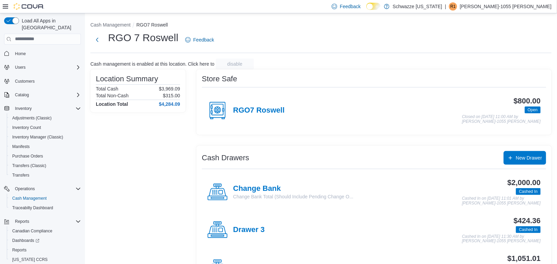
scroll to position [15, 0]
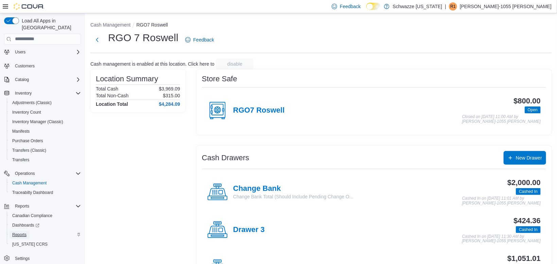
click at [20, 232] on span "Reports" at bounding box center [19, 234] width 14 height 5
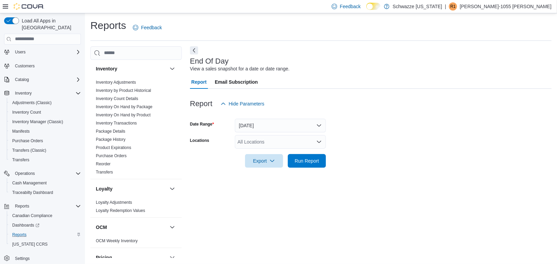
scroll to position [213, 0]
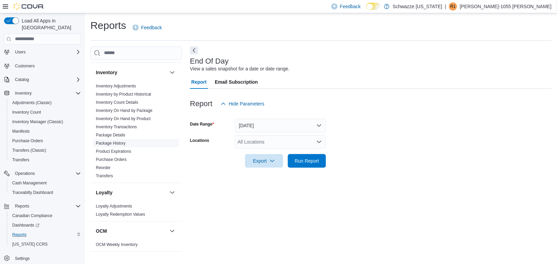
click at [117, 145] on link "Package History" at bounding box center [111, 143] width 30 height 5
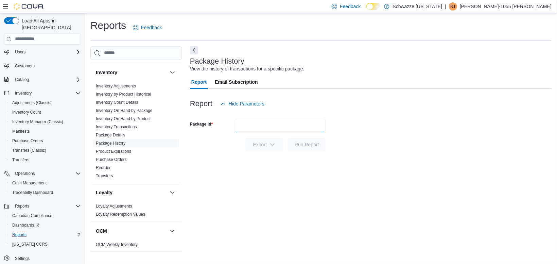
click at [248, 132] on input "Package Id" at bounding box center [280, 126] width 91 height 14
paste input "**********"
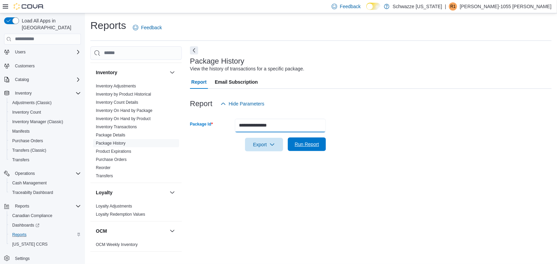
type input "**********"
click at [302, 151] on span "Run Report" at bounding box center [307, 144] width 30 height 14
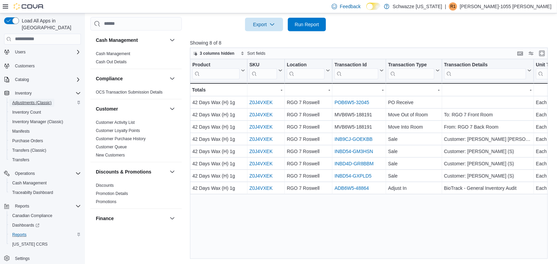
click at [27, 100] on span "Adjustments (Classic)" at bounding box center [31, 102] width 39 height 5
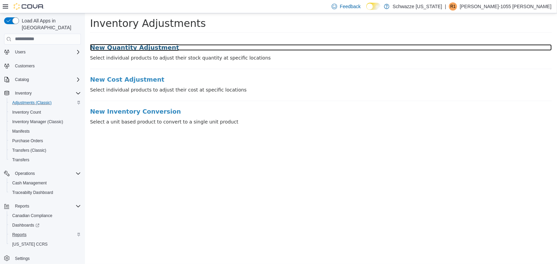
click at [141, 50] on h3 "New Quantity Adjustment" at bounding box center [321, 47] width 462 height 7
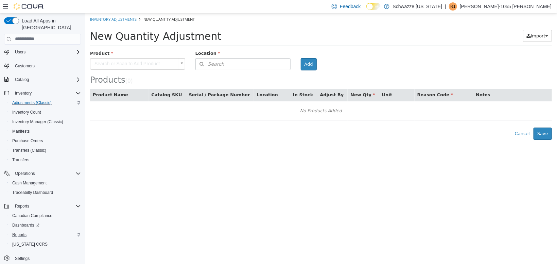
click at [142, 60] on body "× Inventory Adjustments New Quantity Adjustment New Quantity Adjustment Import …" at bounding box center [321, 76] width 472 height 126
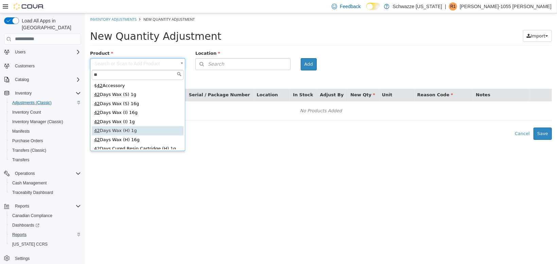
type input "**"
type input "**********"
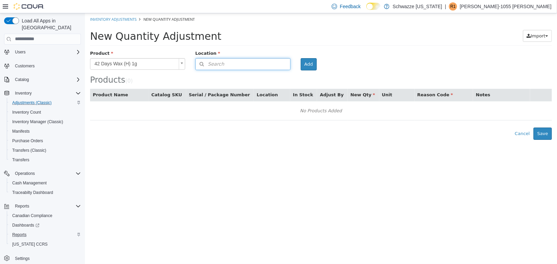
click at [217, 68] on button "Search" at bounding box center [242, 64] width 95 height 12
type input "***"
click at [232, 95] on button "Serial / Package Number" at bounding box center [220, 95] width 63 height 7
click at [239, 69] on button "Search" at bounding box center [242, 64] width 95 height 12
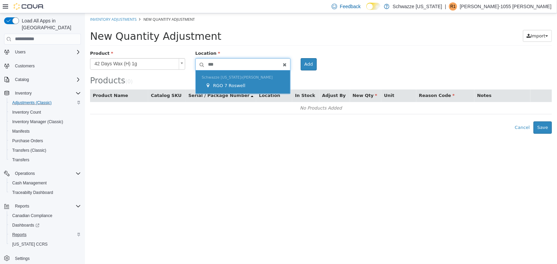
click at [274, 92] on div "Schwazze [US_STATE] [PERSON_NAME][STREET_ADDRESS]" at bounding box center [242, 81] width 94 height 23
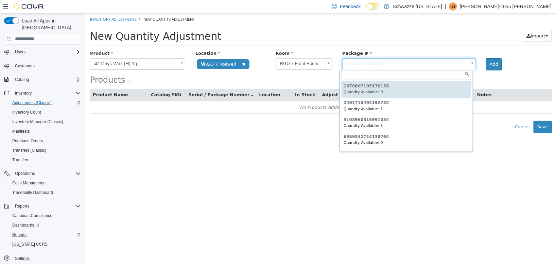
click at [378, 63] on body "**********" at bounding box center [321, 73] width 472 height 120
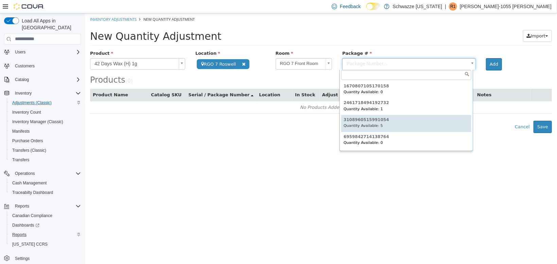
type input "**********"
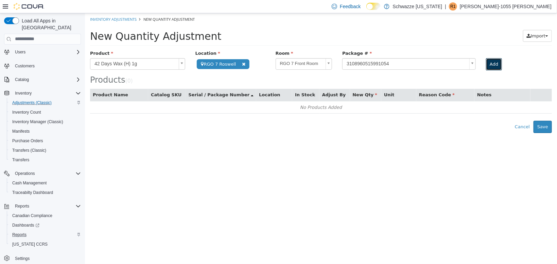
click at [487, 64] on button "Add" at bounding box center [494, 64] width 16 height 12
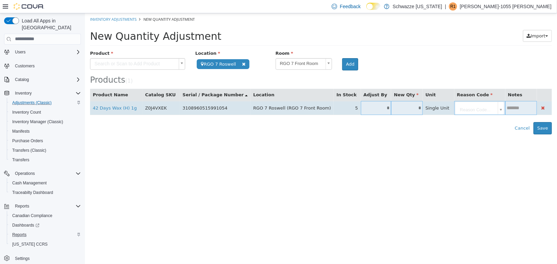
click at [361, 110] on input "*" at bounding box center [376, 107] width 31 height 5
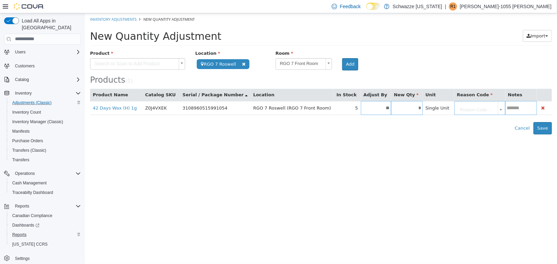
type input "**"
type input "*"
click at [398, 134] on html "**********" at bounding box center [321, 73] width 472 height 121
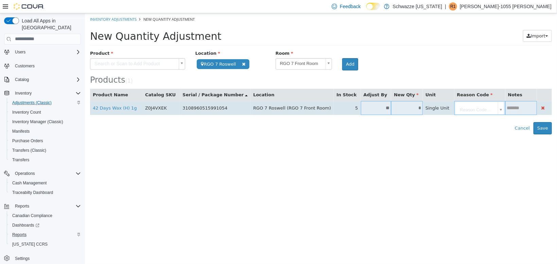
click at [458, 112] on td "Reason Code..." at bounding box center [479, 108] width 51 height 14
click at [457, 107] on body "**********" at bounding box center [321, 73] width 472 height 121
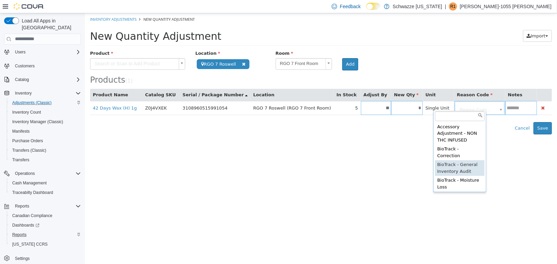
type input "**********"
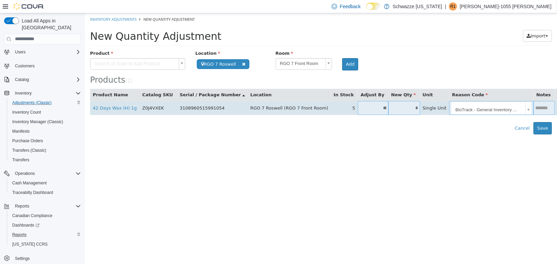
click at [533, 108] on input "text" at bounding box center [543, 107] width 21 height 5
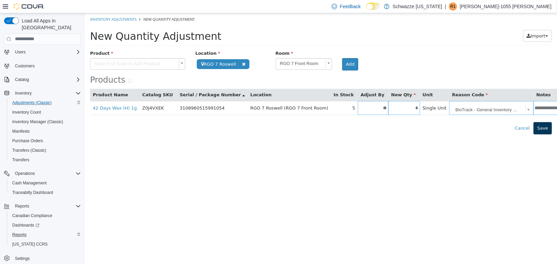
type input "**********"
click at [539, 131] on button "Save" at bounding box center [542, 128] width 18 height 12
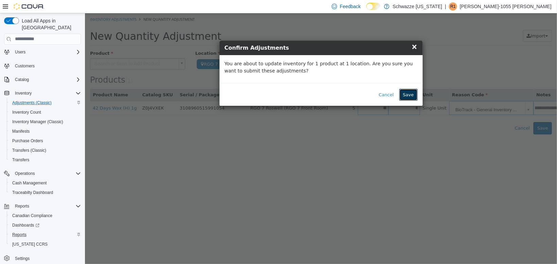
click at [412, 91] on button "Save" at bounding box center [408, 94] width 18 height 12
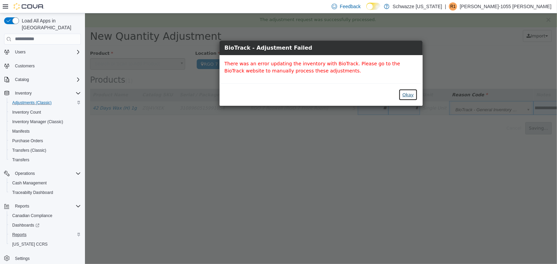
click at [409, 94] on button "Okay" at bounding box center [407, 94] width 19 height 12
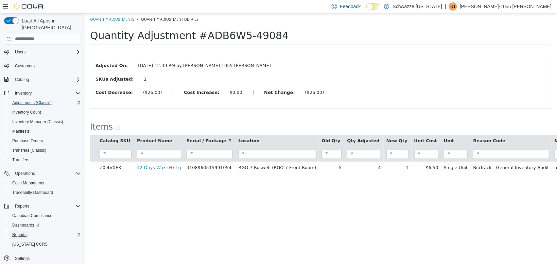
click at [23, 232] on span "Reports" at bounding box center [19, 234] width 14 height 5
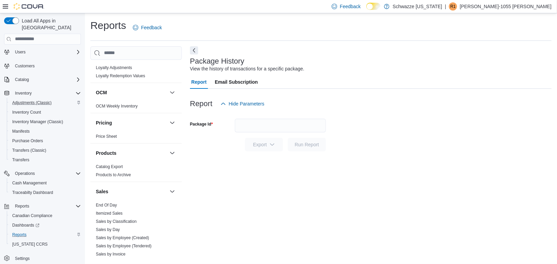
scroll to position [457, 0]
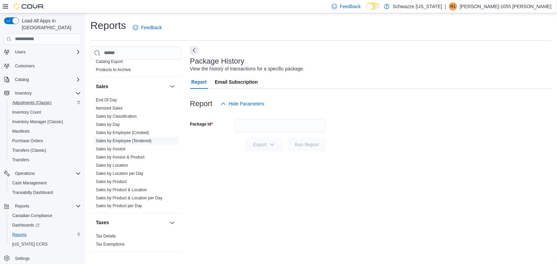
click at [123, 139] on link "Sales by Employee (Tendered)" at bounding box center [124, 140] width 56 height 5
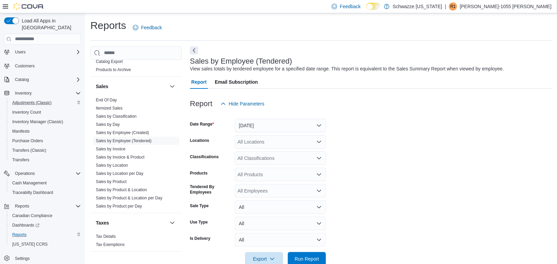
scroll to position [15, 0]
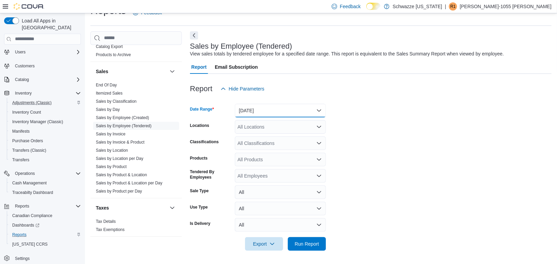
click at [241, 107] on button "[DATE]" at bounding box center [280, 111] width 91 height 14
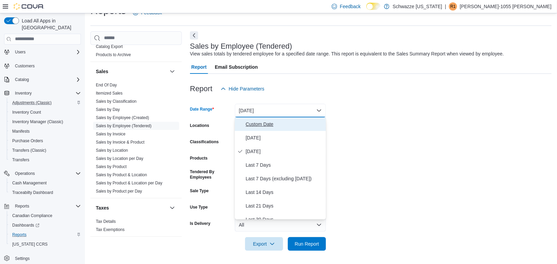
click at [249, 130] on button "Custom Date" at bounding box center [280, 124] width 91 height 14
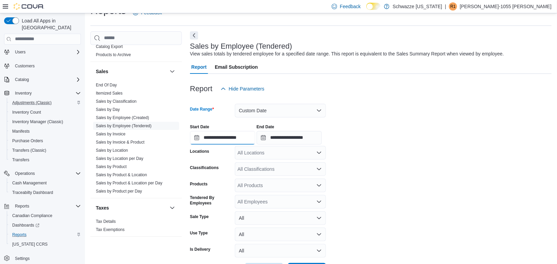
click at [227, 142] on input "**********" at bounding box center [222, 138] width 65 height 14
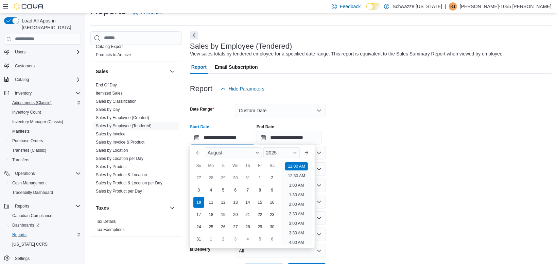
scroll to position [21, 0]
click at [198, 190] on div "3" at bounding box center [199, 190] width 12 height 12
type input "**********"
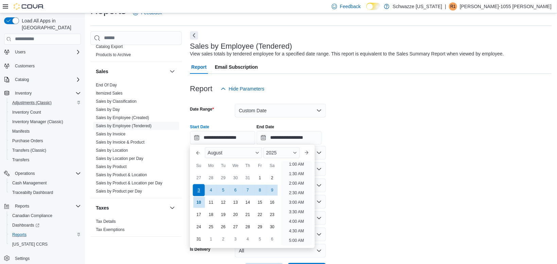
scroll to position [1, 0]
click at [281, 140] on input "**********" at bounding box center [289, 138] width 65 height 14
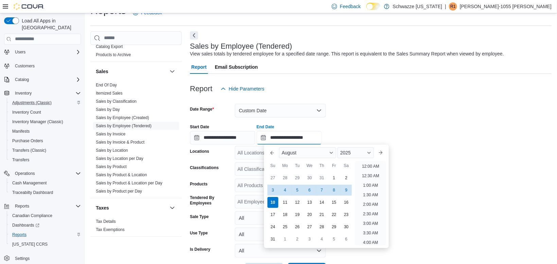
scroll to position [374, 0]
click at [345, 187] on div "9" at bounding box center [346, 190] width 12 height 12
type input "**********"
click at [251, 155] on div "All Locations" at bounding box center [280, 153] width 91 height 14
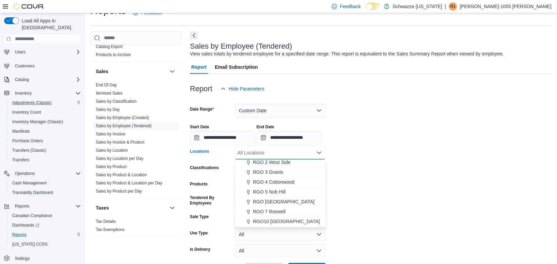
scroll to position [200, 0]
click at [274, 208] on span "RGO 7 Roswell" at bounding box center [269, 210] width 33 height 7
click at [388, 156] on form "**********" at bounding box center [371, 185] width 362 height 181
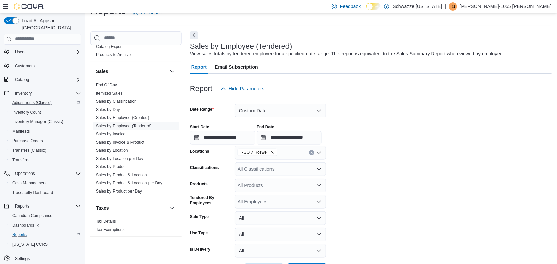
scroll to position [41, 0]
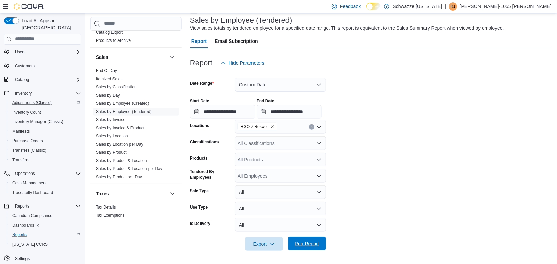
click at [298, 241] on span "Run Report" at bounding box center [307, 243] width 24 height 7
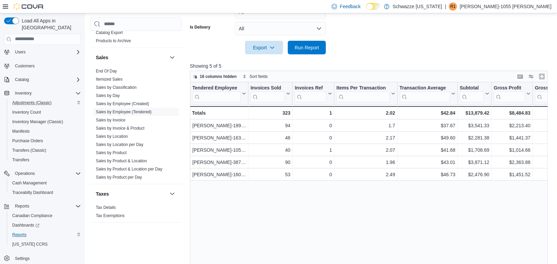
scroll to position [260, 0]
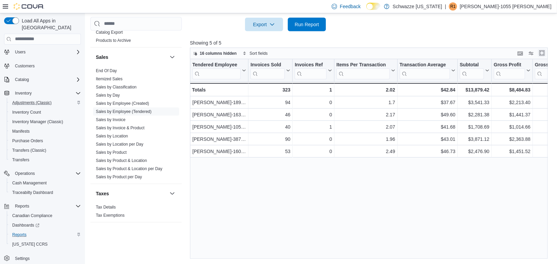
click at [542, 56] on button "Enter fullscreen" at bounding box center [542, 53] width 8 height 8
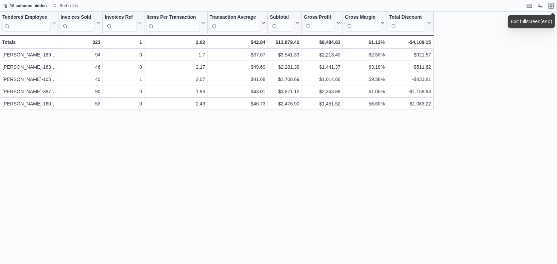
scroll to position [15, 0]
click at [318, 197] on div "Tendered Employee Click to view column header actions Invoices Sold Click to vi…" at bounding box center [278, 138] width 557 height 253
click at [552, 7] on button "Exit fullscreen" at bounding box center [551, 5] width 8 height 8
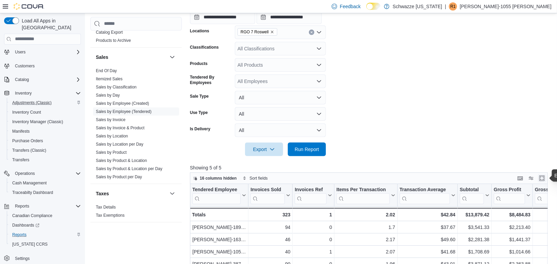
scroll to position [134, 0]
click at [134, 145] on link "Sales by Location per Day" at bounding box center [120, 144] width 48 height 5
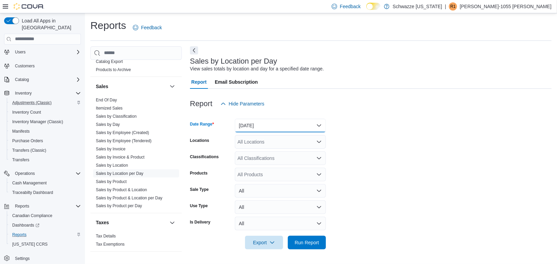
click at [262, 127] on button "[DATE]" at bounding box center [280, 126] width 91 height 14
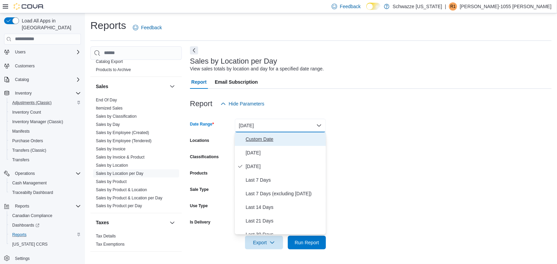
click at [251, 141] on span "Custom Date" at bounding box center [284, 139] width 77 height 8
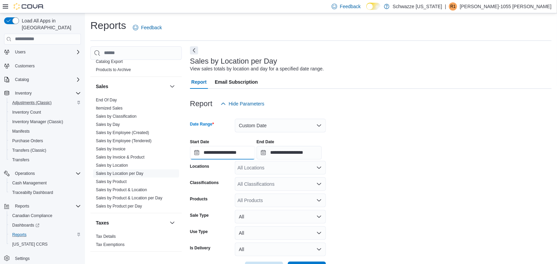
click at [218, 158] on input "**********" at bounding box center [222, 153] width 65 height 14
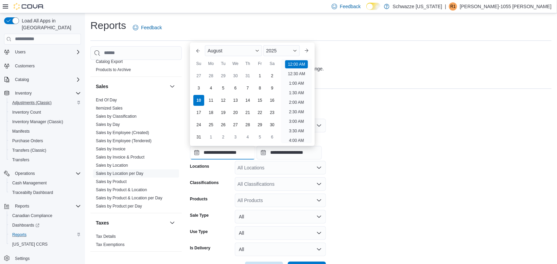
scroll to position [21, 0]
click at [198, 89] on div "3" at bounding box center [199, 88] width 12 height 12
type input "**********"
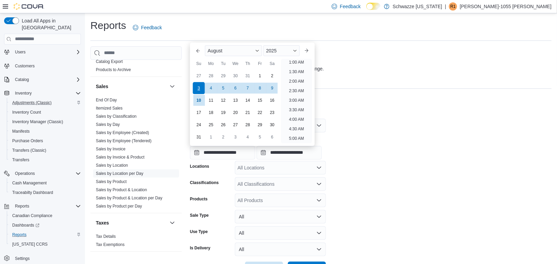
scroll to position [1, 0]
click at [296, 152] on input "**********" at bounding box center [289, 153] width 65 height 14
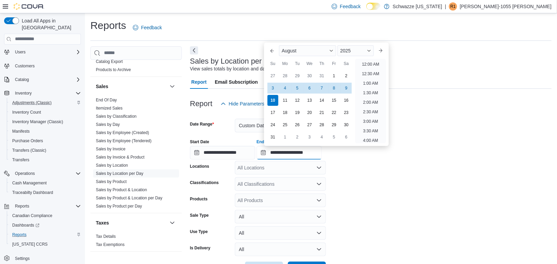
scroll to position [374, 0]
click at [348, 87] on div "9" at bounding box center [346, 88] width 12 height 12
type input "**********"
click at [276, 171] on div "All Locations" at bounding box center [280, 168] width 91 height 14
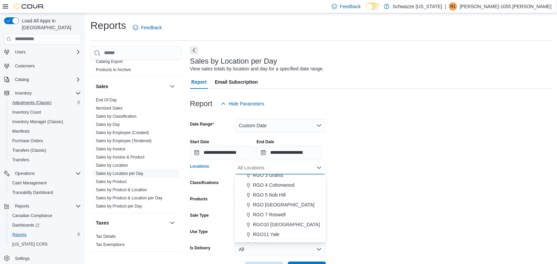
scroll to position [212, 0]
click at [264, 214] on span "RGO 7 Roswell" at bounding box center [269, 213] width 33 height 7
click at [360, 202] on form "**********" at bounding box center [371, 192] width 362 height 164
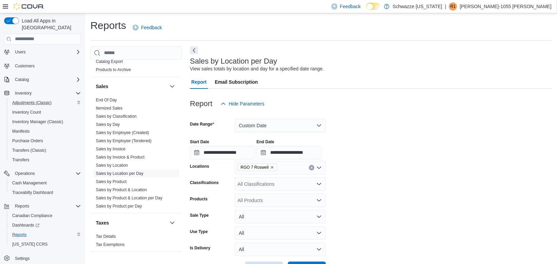
scroll to position [24, 0]
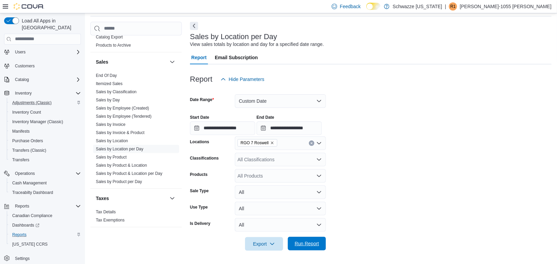
click at [315, 249] on span "Run Report" at bounding box center [307, 244] width 30 height 14
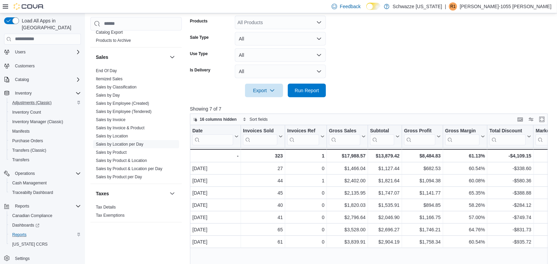
scroll to position [185, 0]
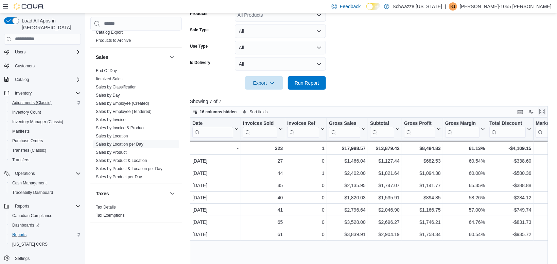
click at [542, 114] on button "Enter fullscreen" at bounding box center [542, 111] width 8 height 8
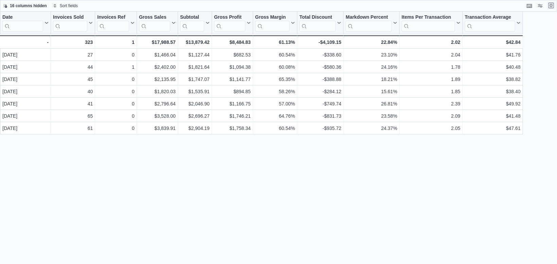
scroll to position [15, 0]
click at [304, 213] on div "Date Click to view column header actions Invoices Sold Click to view column hea…" at bounding box center [278, 138] width 557 height 253
click at [554, 7] on button "Exit fullscreen" at bounding box center [551, 5] width 8 height 8
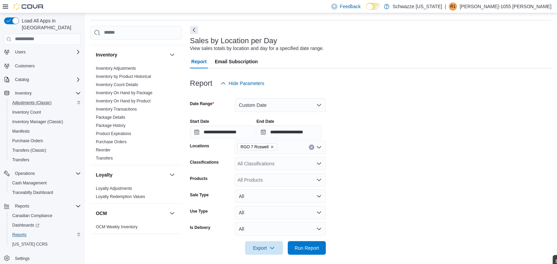
scroll to position [251, 0]
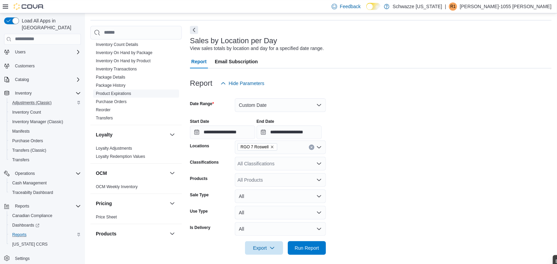
click at [123, 93] on link "Product Expirations" at bounding box center [113, 93] width 35 height 5
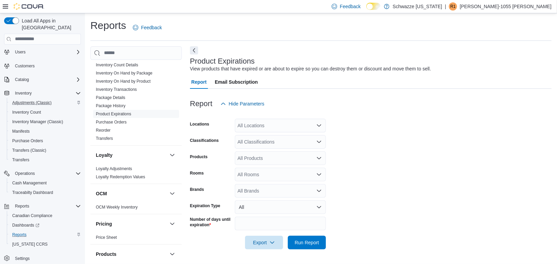
click at [280, 124] on div "All Locations" at bounding box center [280, 126] width 91 height 14
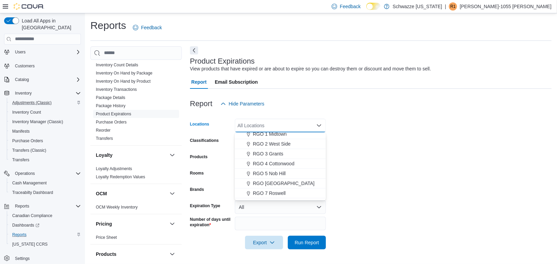
scroll to position [191, 0]
click at [273, 192] on span "RGO 7 Roswell" at bounding box center [269, 192] width 33 height 7
click at [401, 143] on form "Locations RGO 7 Roswell Combo box. Selected. RGO 7 Roswell. Press Backspace to …" at bounding box center [371, 179] width 362 height 139
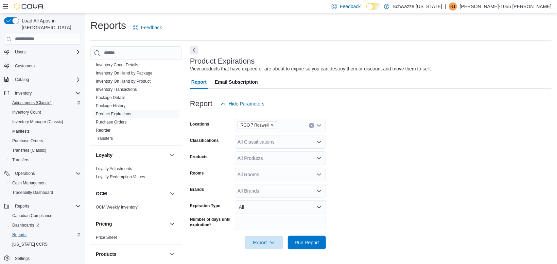
click at [318, 222] on input "**" at bounding box center [280, 223] width 91 height 14
type input "**"
click at [318, 222] on input "**" at bounding box center [280, 223] width 91 height 14
click at [314, 241] on span "Run Report" at bounding box center [307, 242] width 24 height 7
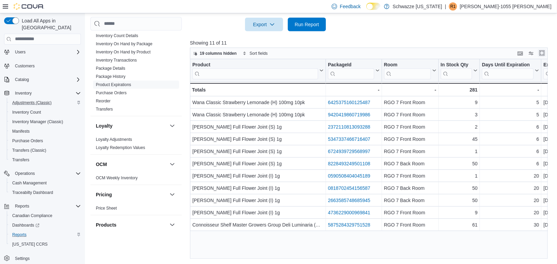
click at [544, 54] on button "Enter fullscreen" at bounding box center [542, 53] width 8 height 8
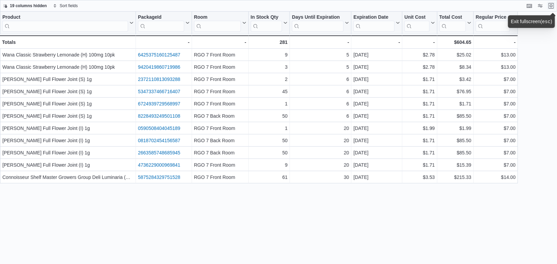
scroll to position [15, 0]
click at [405, 246] on div "Product Click to view column header actions PackageId Click to view column head…" at bounding box center [278, 138] width 557 height 253
click at [548, 7] on button "Exit fullscreen" at bounding box center [551, 5] width 8 height 8
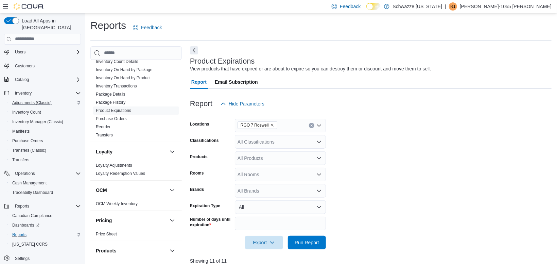
scroll to position [255, 0]
click at [117, 94] on link "Package Details" at bounding box center [111, 93] width 30 height 5
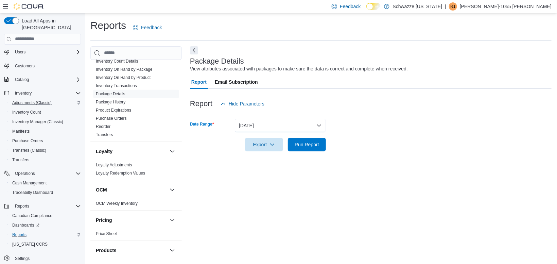
click at [276, 123] on button "[DATE]" at bounding box center [280, 126] width 91 height 14
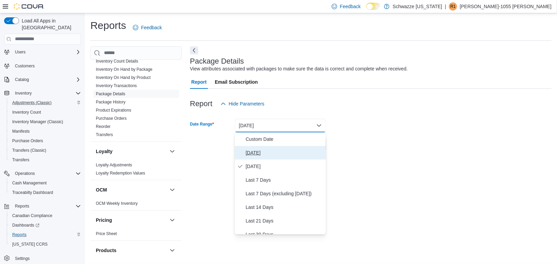
click at [272, 150] on span "[DATE]" at bounding box center [284, 153] width 77 height 8
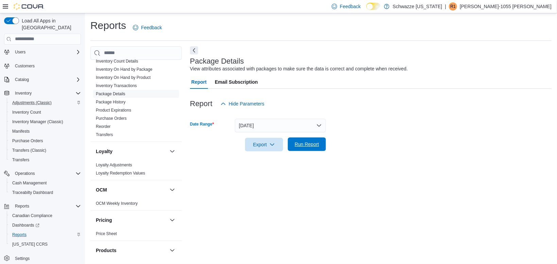
click at [318, 140] on span "Run Report" at bounding box center [307, 144] width 30 height 14
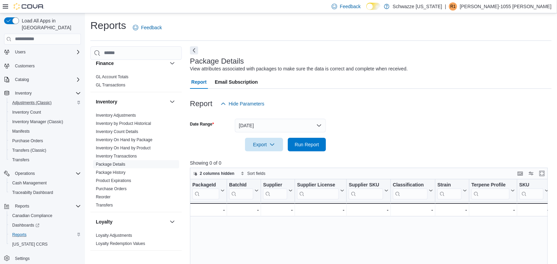
scroll to position [184, 0]
click at [120, 162] on span "Package Details" at bounding box center [111, 164] width 30 height 5
click at [257, 121] on button "[DATE]" at bounding box center [280, 126] width 91 height 14
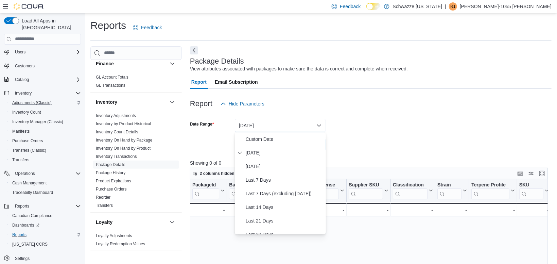
click at [323, 97] on div at bounding box center [371, 93] width 362 height 8
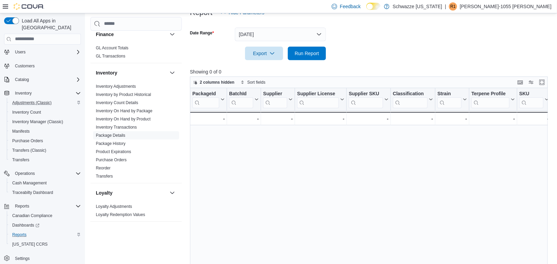
scroll to position [91, 0]
click at [225, 83] on span "2 columns hidden" at bounding box center [217, 81] width 35 height 5
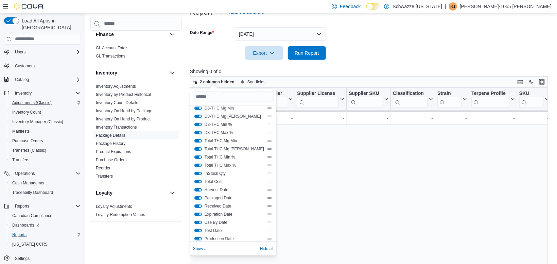
scroll to position [432, 0]
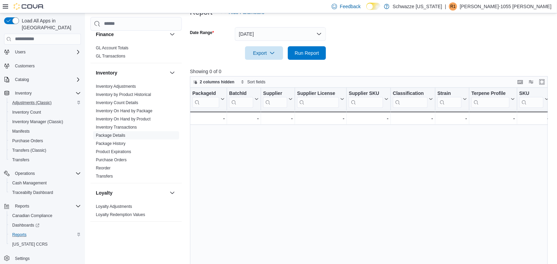
click at [370, 50] on form "Date Range [DATE] Export Run Report" at bounding box center [371, 39] width 362 height 41
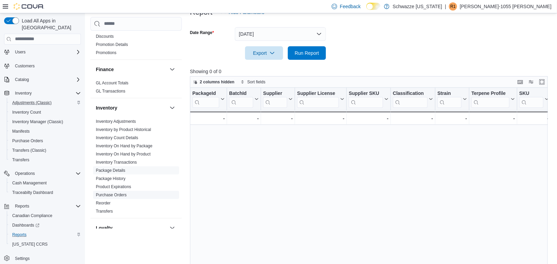
scroll to position [149, 0]
click at [112, 178] on link "Package History" at bounding box center [111, 178] width 30 height 5
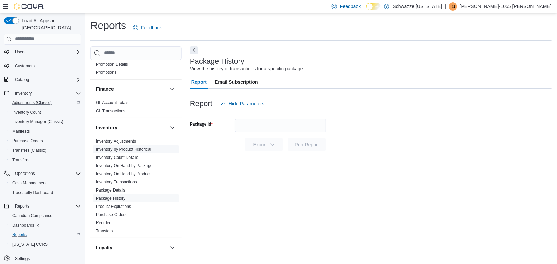
scroll to position [159, 0]
click at [119, 190] on link "Package Details" at bounding box center [111, 189] width 30 height 5
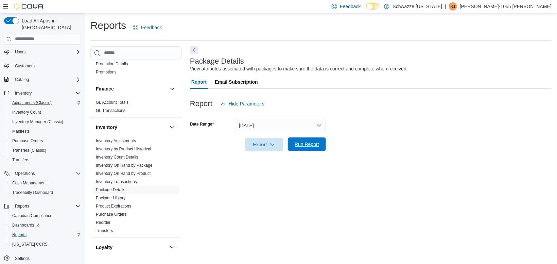
click at [300, 148] on span "Run Report" at bounding box center [307, 144] width 30 height 14
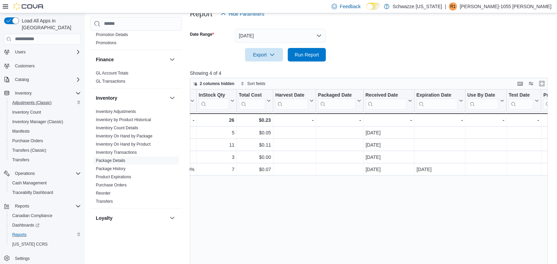
scroll to position [0, 2644]
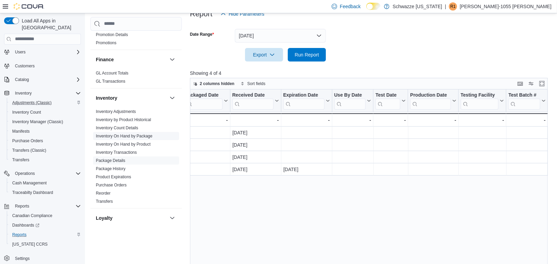
click at [140, 136] on link "Inventory On Hand by Package" at bounding box center [124, 136] width 57 height 5
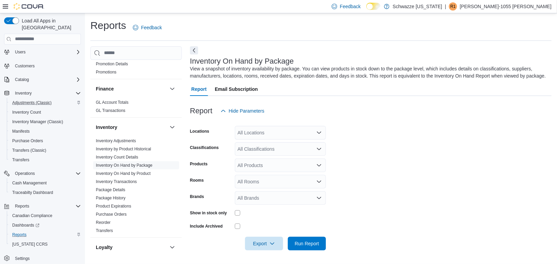
click at [288, 130] on div "All Locations" at bounding box center [280, 133] width 91 height 14
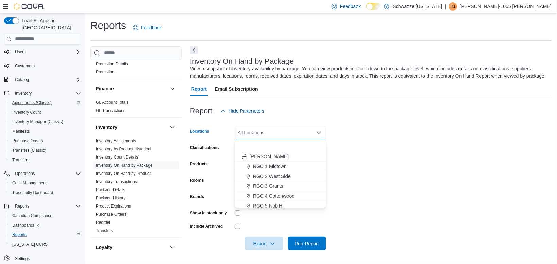
scroll to position [206, 0]
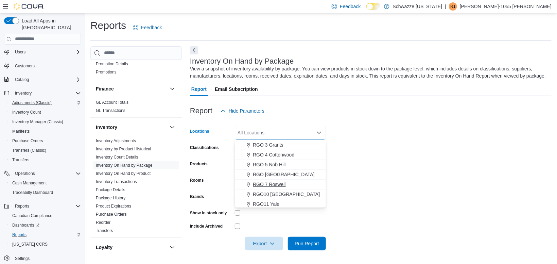
click at [266, 182] on span "RGO 7 Roswell" at bounding box center [269, 184] width 33 height 7
click at [377, 150] on form "Locations RGO 7 Roswell Combo box. Selected. RGO 7 Roswell. Press Backspace to …" at bounding box center [371, 184] width 362 height 133
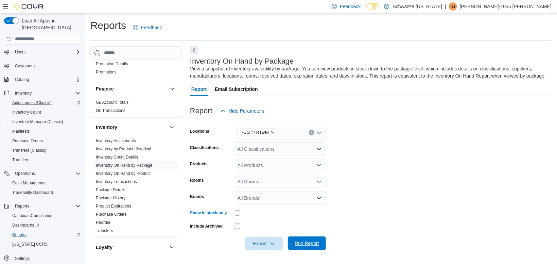
click at [309, 241] on span "Run Report" at bounding box center [307, 243] width 24 height 7
click at [256, 246] on span "Export" at bounding box center [264, 243] width 30 height 14
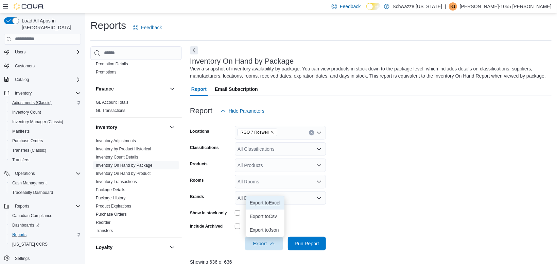
click at [270, 197] on button "Export to Excel" at bounding box center [265, 203] width 39 height 14
click at [130, 141] on link "Inventory Adjustments" at bounding box center [116, 140] width 40 height 5
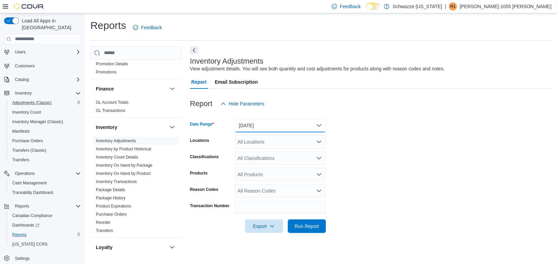
click at [288, 125] on button "[DATE]" at bounding box center [280, 126] width 91 height 14
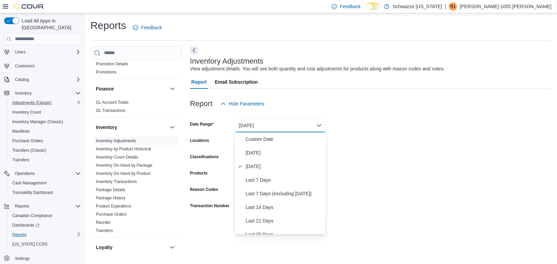
click at [370, 114] on div at bounding box center [371, 114] width 362 height 8
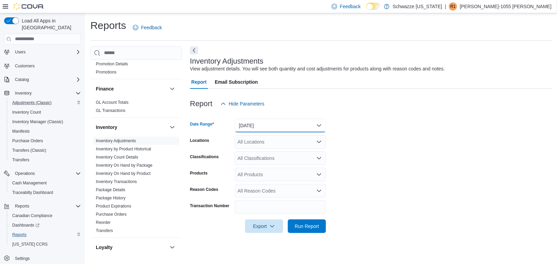
click at [290, 128] on button "[DATE]" at bounding box center [280, 126] width 91 height 14
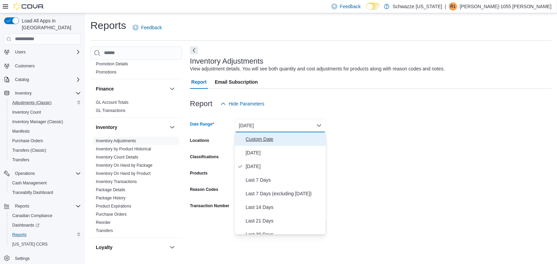
click at [258, 139] on span "Custom Date" at bounding box center [284, 139] width 77 height 8
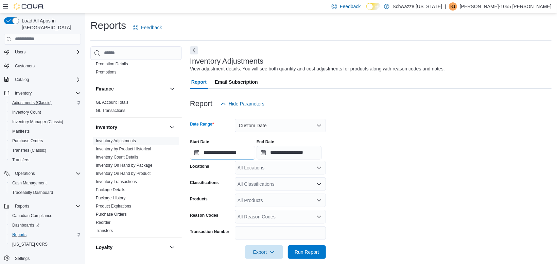
click at [229, 155] on input "**********" at bounding box center [222, 153] width 65 height 14
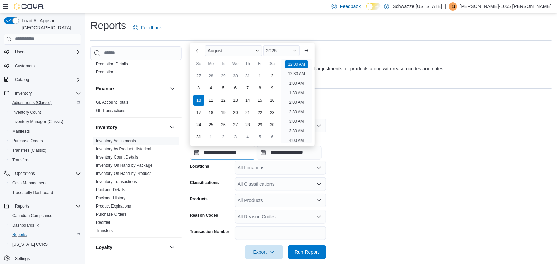
scroll to position [21, 0]
click at [202, 88] on div "3" at bounding box center [199, 88] width 12 height 12
type input "**********"
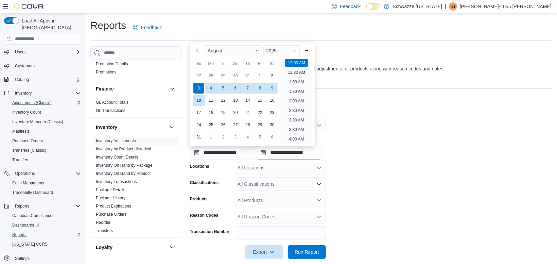
click at [282, 158] on input "**********" at bounding box center [289, 153] width 65 height 14
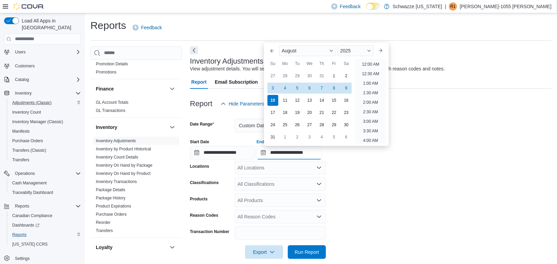
scroll to position [374, 0]
click at [350, 90] on div "9" at bounding box center [346, 88] width 12 height 12
type input "**********"
click at [283, 164] on div "All Locations" at bounding box center [280, 168] width 91 height 14
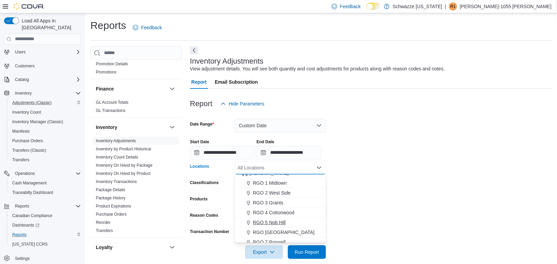
scroll to position [215, 0]
click at [265, 209] on span "RGO 7 Roswell" at bounding box center [269, 210] width 33 height 7
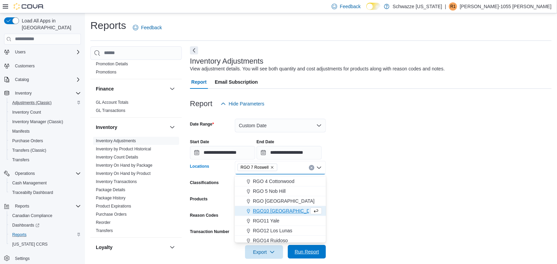
click at [305, 247] on span "Run Report" at bounding box center [307, 252] width 30 height 14
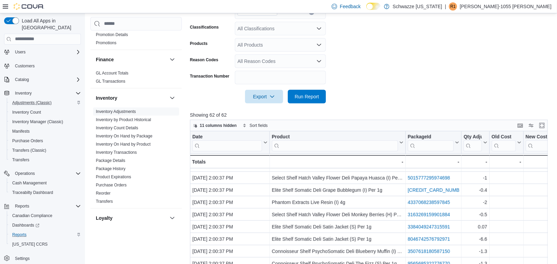
scroll to position [227, 0]
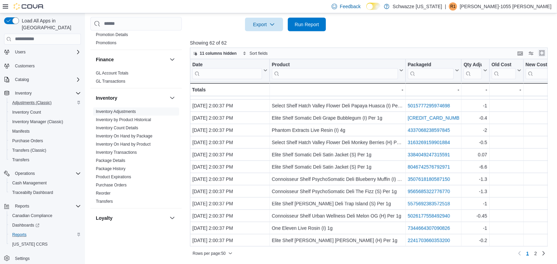
click at [543, 54] on button "Enter fullscreen" at bounding box center [542, 53] width 8 height 8
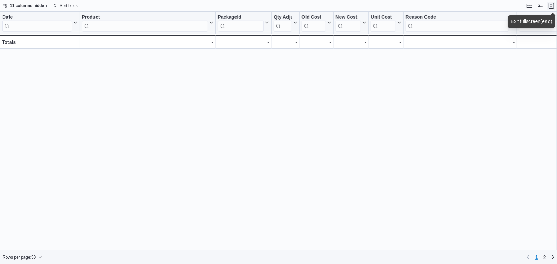
scroll to position [0, 27]
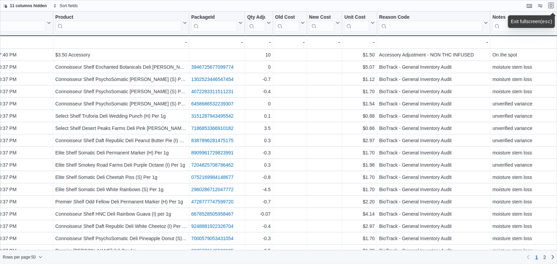
click at [555, 3] on button "Exit fullscreen" at bounding box center [551, 5] width 8 height 8
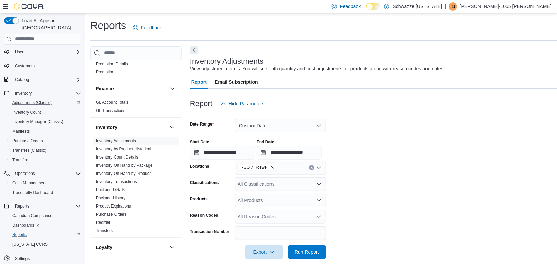
scroll to position [95, 0]
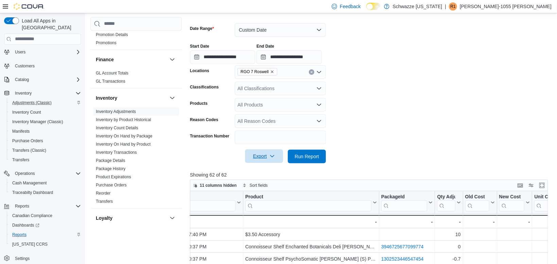
click at [261, 155] on span "Export" at bounding box center [264, 156] width 30 height 14
click at [267, 166] on button "Export to Excel" at bounding box center [265, 170] width 39 height 14
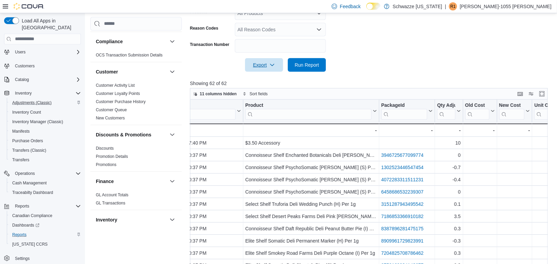
scroll to position [35, 0]
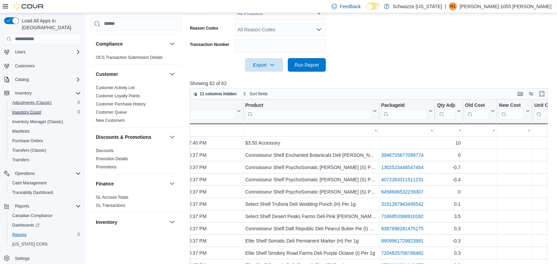
click at [28, 109] on span "Inventory Count" at bounding box center [26, 111] width 29 height 5
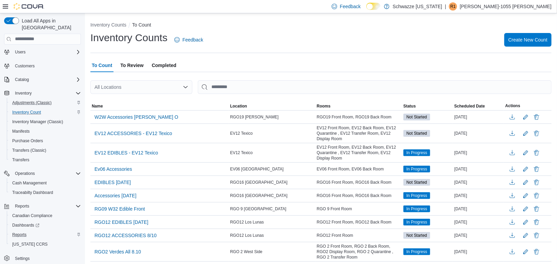
click at [158, 68] on span "Completed" at bounding box center [164, 65] width 24 height 14
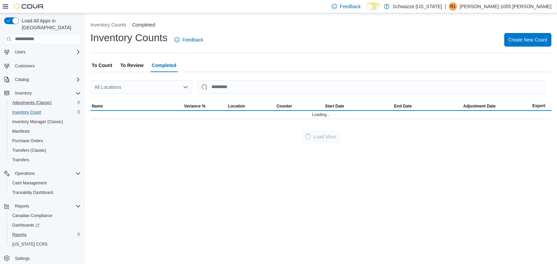
click at [151, 86] on div "All Locations" at bounding box center [141, 87] width 102 height 14
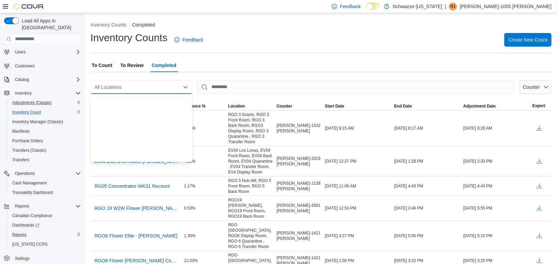
scroll to position [198, 0]
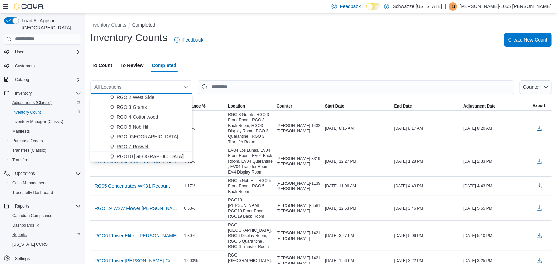
click at [140, 147] on span "RGO 7 Roswell" at bounding box center [133, 146] width 33 height 7
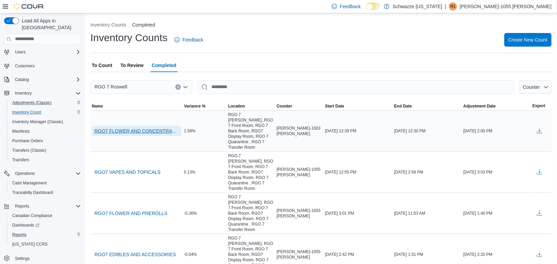
click at [161, 129] on span "RGO7 FLOWER AND CONCENTRATES" at bounding box center [136, 130] width 84 height 7
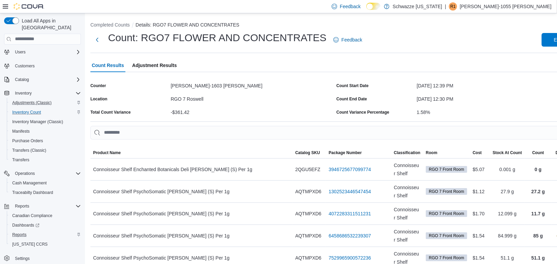
click at [152, 68] on span "Adjustment Results" at bounding box center [154, 65] width 45 height 14
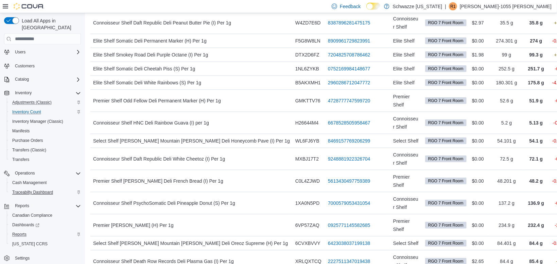
scroll to position [301, 0]
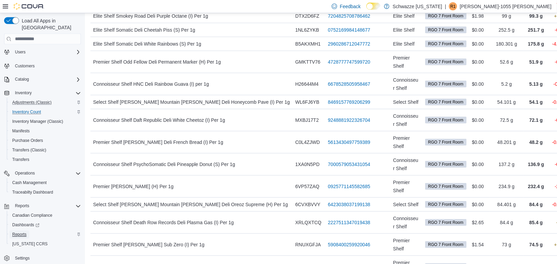
click at [20, 232] on span "Reports" at bounding box center [19, 234] width 14 height 5
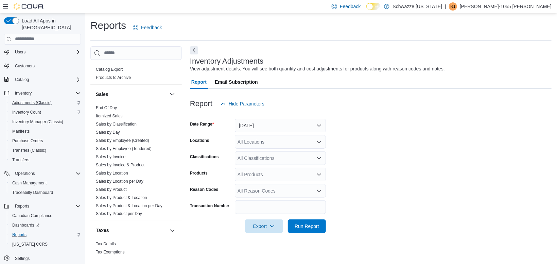
scroll to position [452, 0]
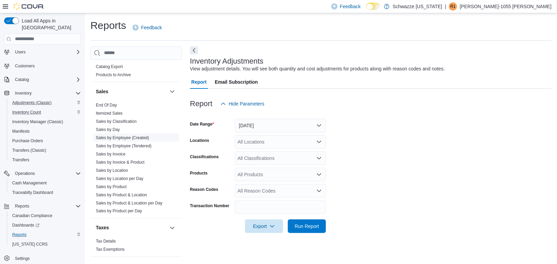
click at [127, 137] on link "Sales by Employee (Created)" at bounding box center [122, 137] width 53 height 5
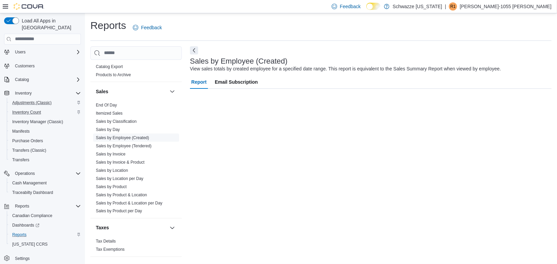
scroll to position [15, 0]
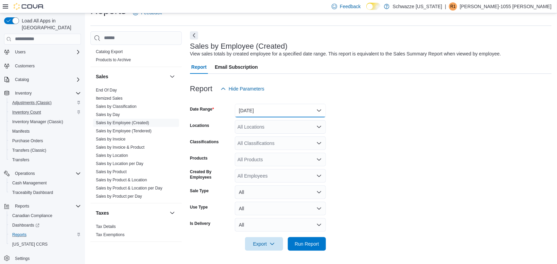
click at [271, 110] on button "[DATE]" at bounding box center [280, 111] width 91 height 14
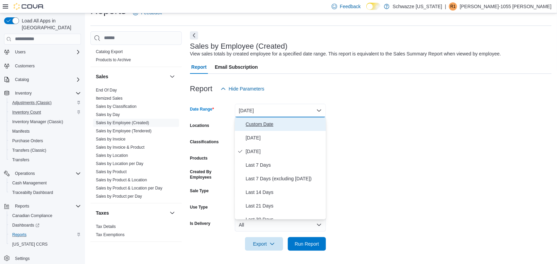
click at [265, 125] on span "Custom Date" at bounding box center [284, 124] width 77 height 8
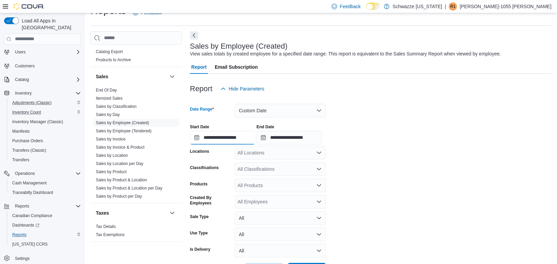
click at [231, 136] on input "**********" at bounding box center [222, 138] width 65 height 14
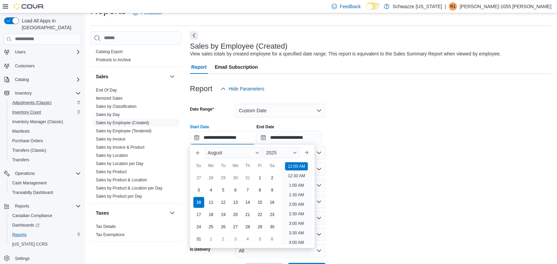
scroll to position [21, 0]
click at [262, 191] on div "8" at bounding box center [260, 190] width 12 height 12
type input "**********"
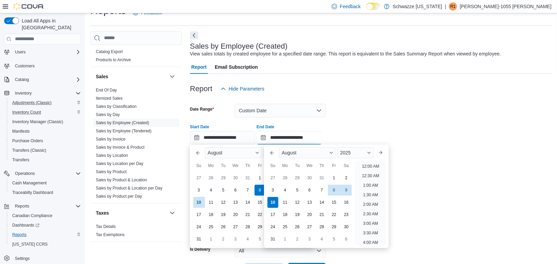
click at [290, 135] on input "**********" at bounding box center [289, 138] width 65 height 14
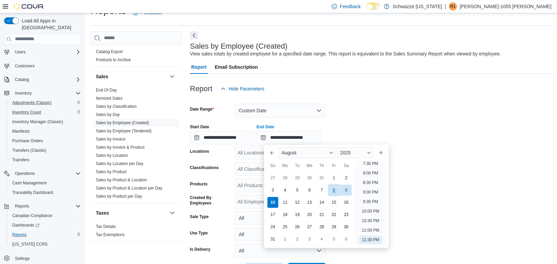
click at [335, 189] on div "8" at bounding box center [334, 190] width 12 height 12
type input "**********"
click at [344, 117] on form "**********" at bounding box center [371, 185] width 362 height 181
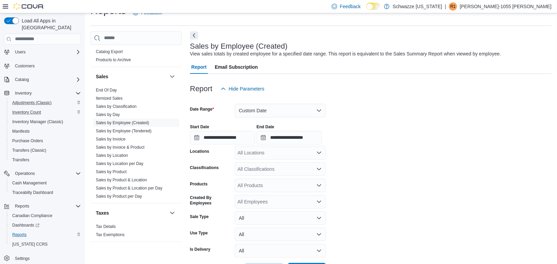
click at [273, 155] on div "All Locations" at bounding box center [280, 153] width 91 height 14
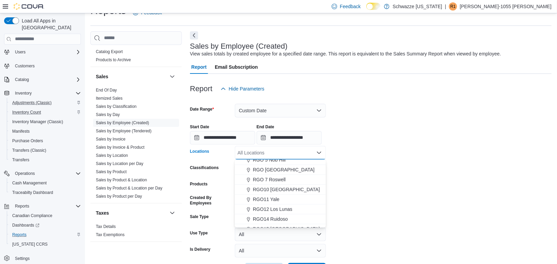
scroll to position [239, 0]
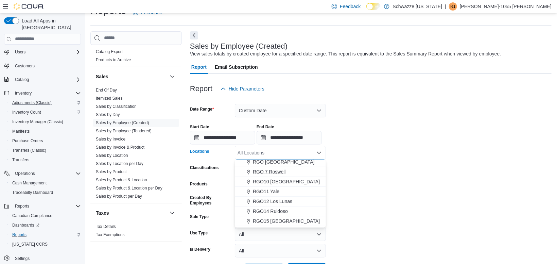
click at [270, 169] on span "RGO 7 Roswell" at bounding box center [269, 171] width 33 height 7
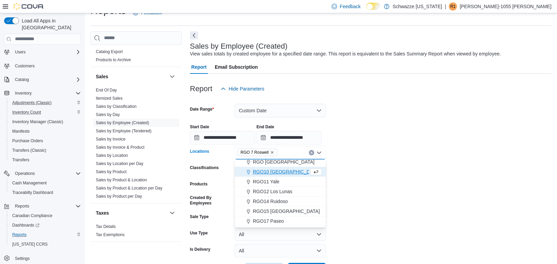
click at [380, 158] on form "**********" at bounding box center [371, 185] width 362 height 181
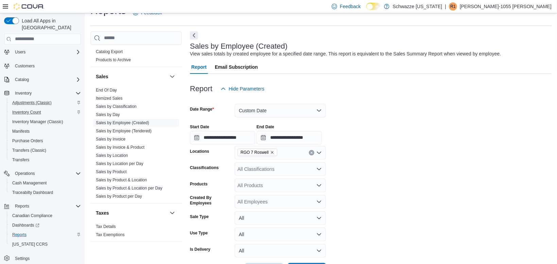
scroll to position [41, 0]
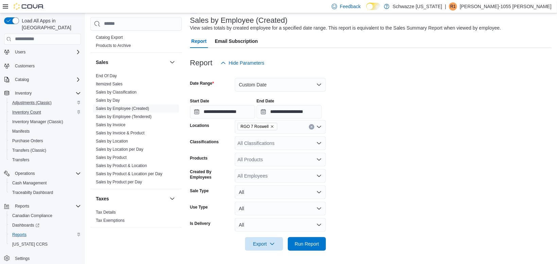
click at [303, 250] on div at bounding box center [371, 254] width 362 height 8
click at [303, 243] on span "Run Report" at bounding box center [307, 243] width 24 height 7
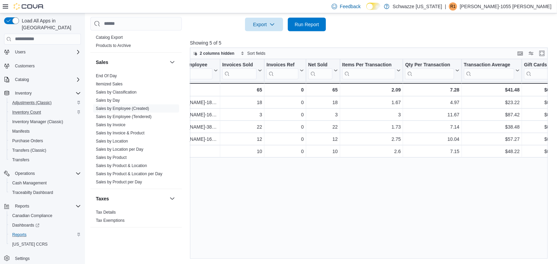
scroll to position [0, 22]
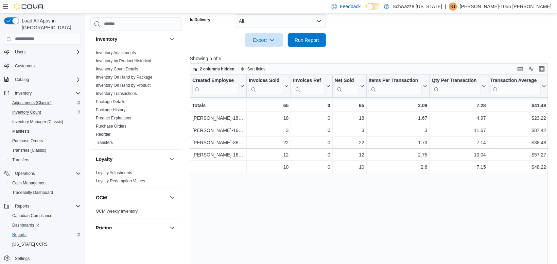
scroll to position [218, 0]
click at [35, 62] on link "Customers" at bounding box center [24, 66] width 25 height 8
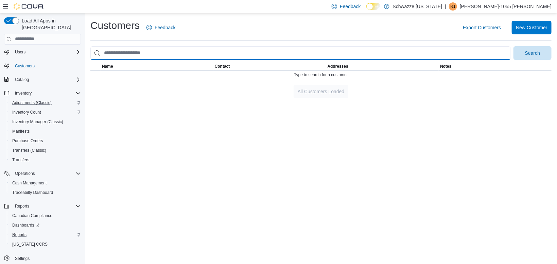
click at [146, 53] on input "search" at bounding box center [300, 53] width 420 height 14
click at [514, 46] on button "Search" at bounding box center [533, 53] width 38 height 14
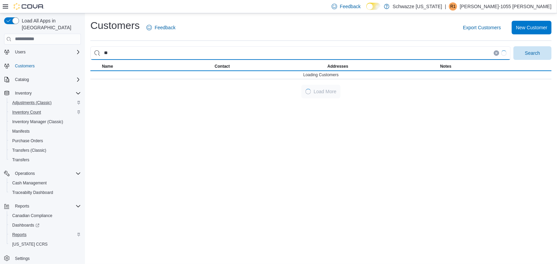
type input "*"
type input "**********"
click at [514, 46] on button "Search" at bounding box center [533, 53] width 38 height 14
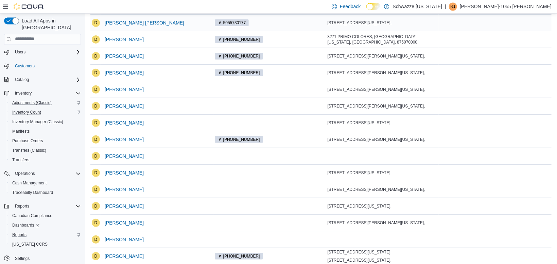
scroll to position [91, 0]
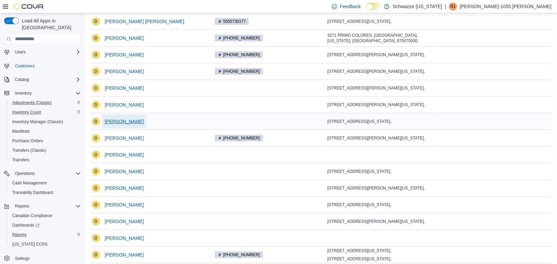
click at [112, 123] on span "[PERSON_NAME]" at bounding box center [124, 121] width 39 height 7
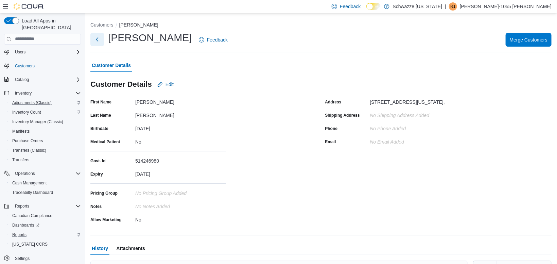
click at [98, 37] on button "Next" at bounding box center [97, 40] width 14 height 14
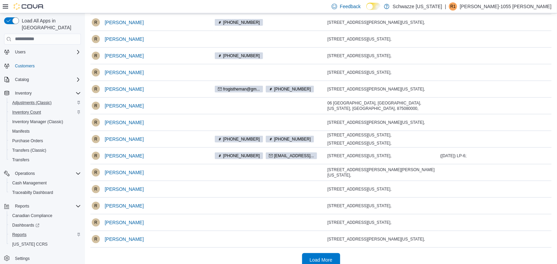
scroll to position [175, 0]
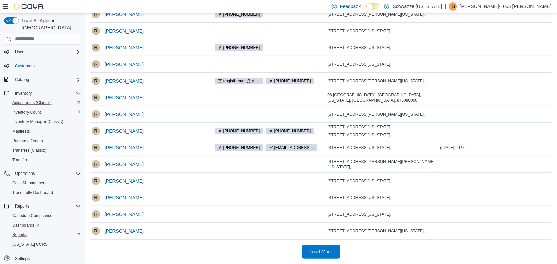
click at [329, 243] on div at bounding box center [320, 241] width 461 height 5
click at [328, 249] on span "Load More" at bounding box center [321, 251] width 23 height 7
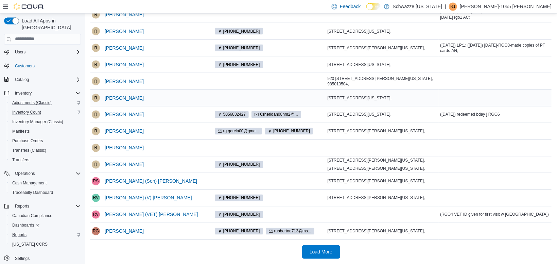
scroll to position [518, 0]
click at [332, 249] on span "Load More" at bounding box center [321, 251] width 23 height 7
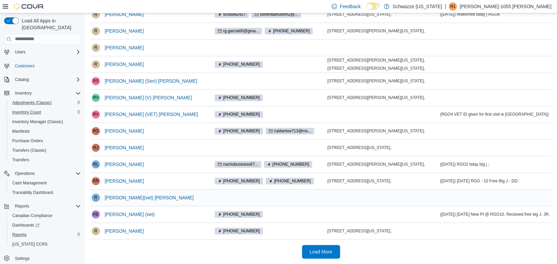
scroll to position [618, 0]
click at [327, 248] on span "Load More" at bounding box center [321, 251] width 23 height 7
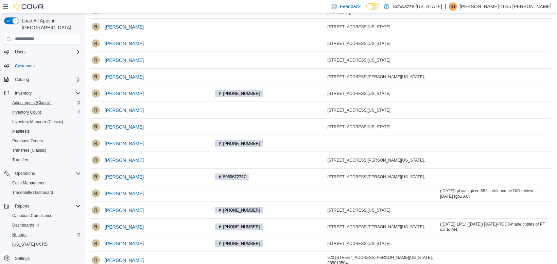
scroll to position [322, 0]
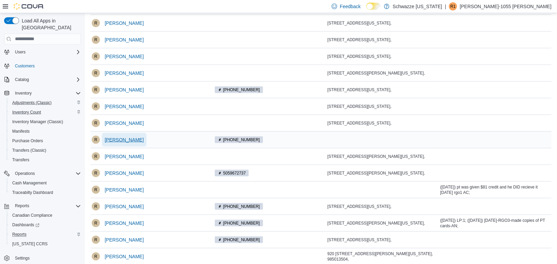
click at [127, 143] on span "[PERSON_NAME]" at bounding box center [124, 139] width 39 height 7
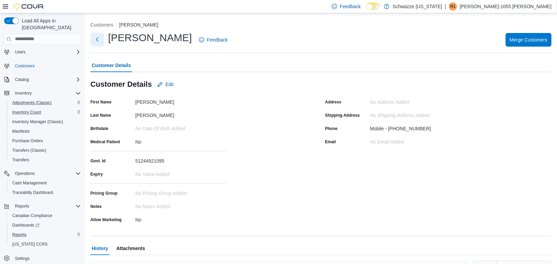
click at [99, 46] on button "Next" at bounding box center [97, 40] width 14 height 14
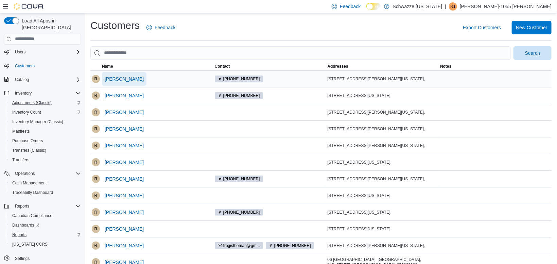
click at [117, 77] on span "[PERSON_NAME]" at bounding box center [124, 78] width 39 height 7
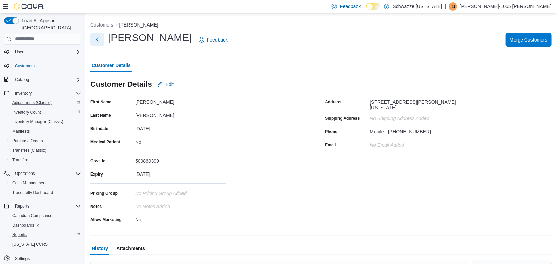
click at [92, 46] on button "Next" at bounding box center [97, 40] width 14 height 14
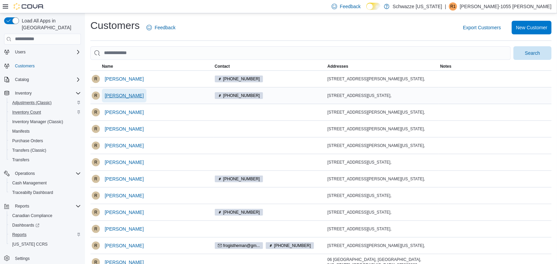
click at [117, 99] on span "[PERSON_NAME]" at bounding box center [124, 96] width 39 height 14
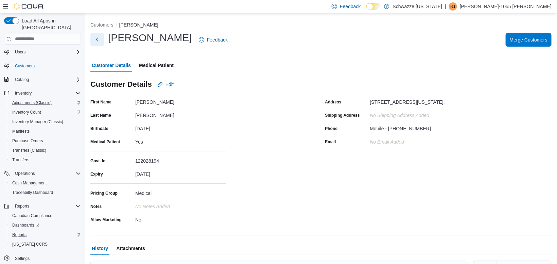
click at [96, 41] on button "Next" at bounding box center [97, 40] width 14 height 14
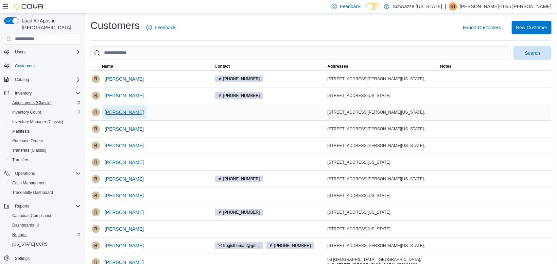
click at [112, 113] on span "[PERSON_NAME]" at bounding box center [124, 112] width 39 height 7
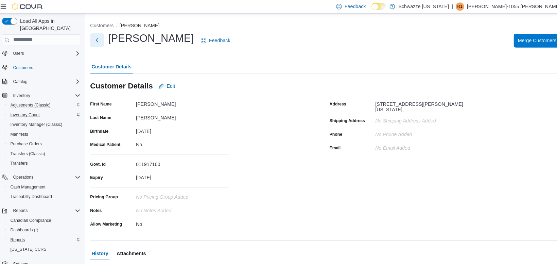
click at [102, 35] on button "Next" at bounding box center [97, 40] width 14 height 14
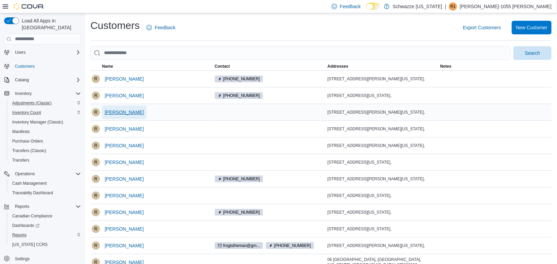
click at [122, 113] on span "[PERSON_NAME]" at bounding box center [124, 112] width 39 height 7
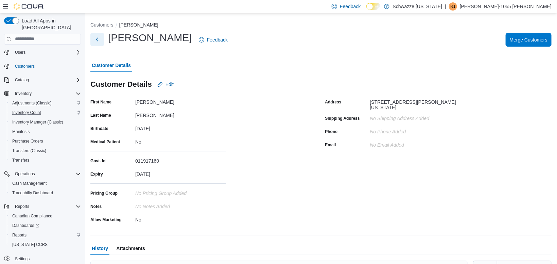
click at [100, 35] on button "Next" at bounding box center [97, 40] width 14 height 14
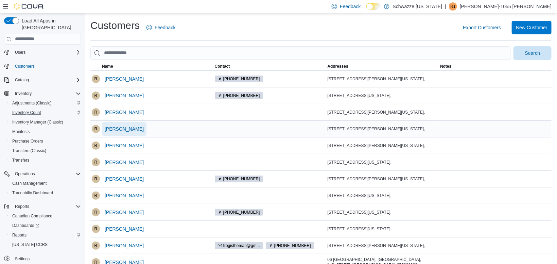
click at [125, 130] on span "[PERSON_NAME]" at bounding box center [124, 128] width 39 height 7
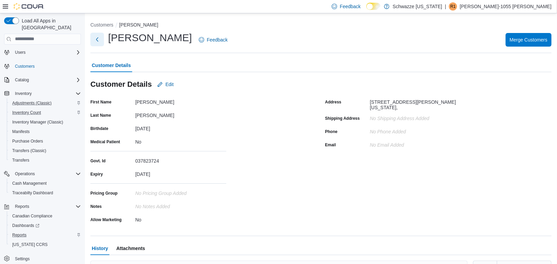
click at [97, 42] on button "Next" at bounding box center [97, 40] width 14 height 14
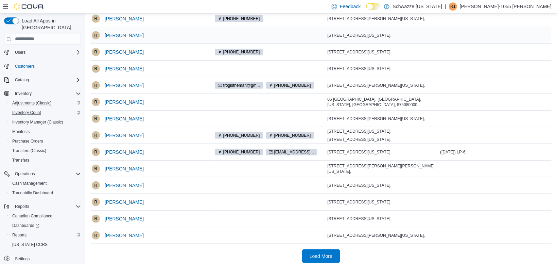
scroll to position [175, 0]
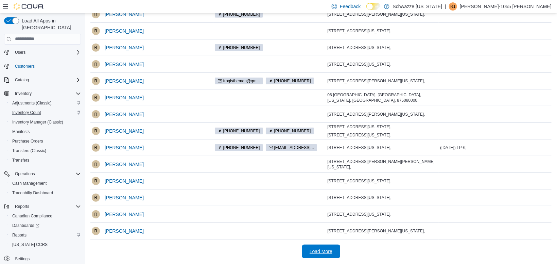
click at [333, 256] on span "Load More" at bounding box center [321, 251] width 30 height 14
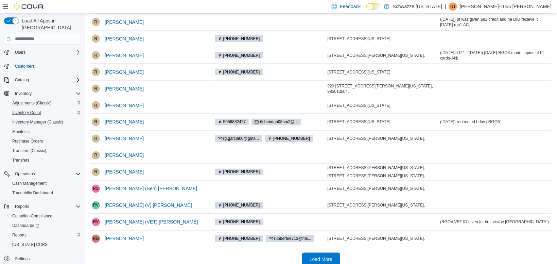
scroll to position [518, 0]
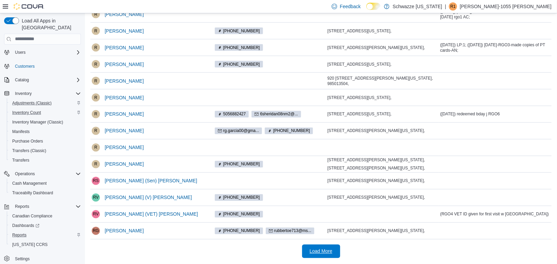
click at [316, 254] on span "Load More" at bounding box center [321, 251] width 23 height 7
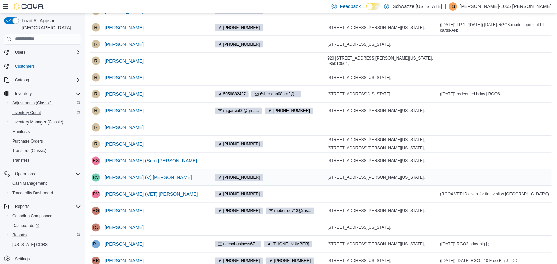
scroll to position [618, 0]
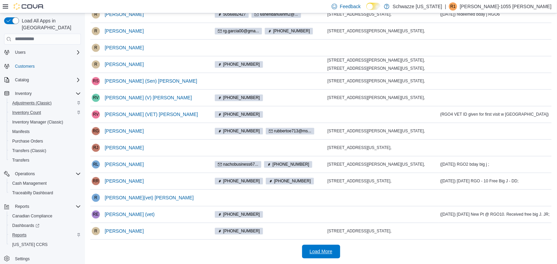
click at [312, 257] on span "Load More" at bounding box center [321, 251] width 30 height 14
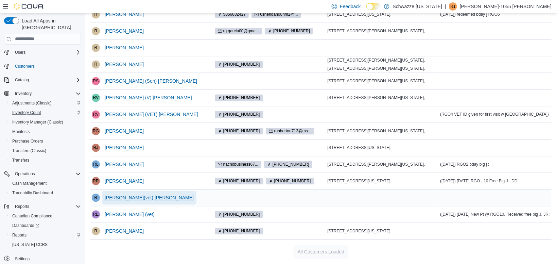
click at [135, 198] on span "[PERSON_NAME](vet) [PERSON_NAME]" at bounding box center [149, 197] width 89 height 7
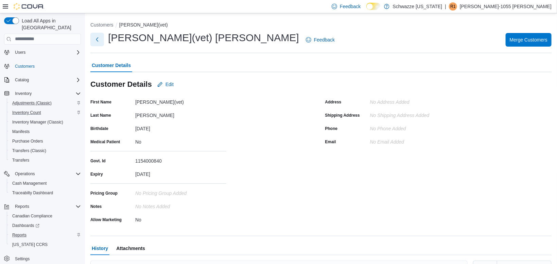
click at [93, 40] on button "Next" at bounding box center [97, 40] width 14 height 14
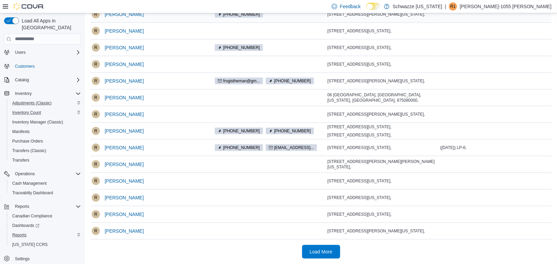
scroll to position [165, 0]
click at [118, 168] on span "[PERSON_NAME]" at bounding box center [124, 164] width 39 height 7
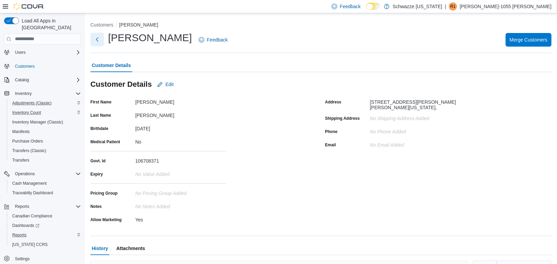
click at [98, 41] on button "Next" at bounding box center [97, 40] width 14 height 14
click at [92, 38] on button "Next" at bounding box center [97, 40] width 14 height 14
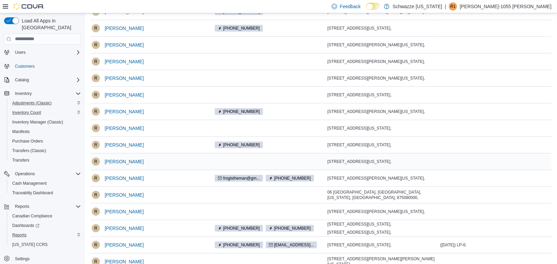
scroll to position [69, 0]
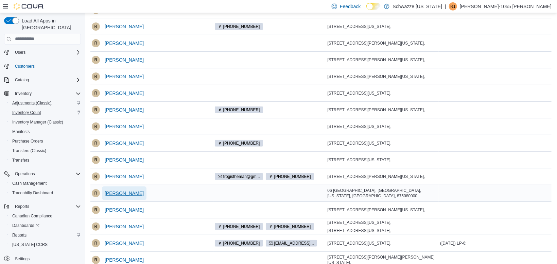
click at [128, 191] on span "[PERSON_NAME]" at bounding box center [124, 193] width 39 height 7
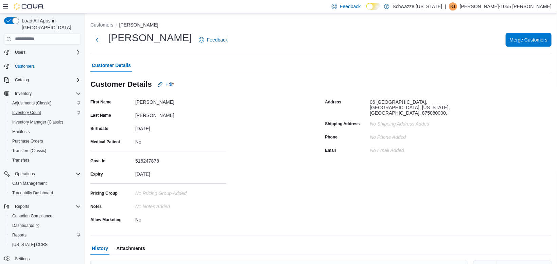
click at [110, 36] on h1 "[PERSON_NAME]" at bounding box center [150, 38] width 84 height 14
click at [104, 39] on div "[PERSON_NAME] Feedback" at bounding box center [160, 40] width 140 height 18
click at [87, 44] on div "Customers [PERSON_NAME] [PERSON_NAME] Feedback Merge Customers Customer Details…" at bounding box center [321, 179] width 472 height 333
click at [96, 42] on button "Next" at bounding box center [97, 40] width 14 height 14
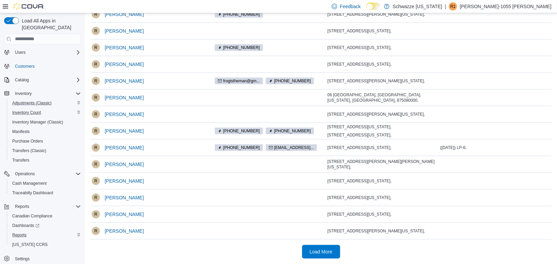
scroll to position [175, 0]
click at [126, 151] on span "[PERSON_NAME]" at bounding box center [124, 148] width 39 height 14
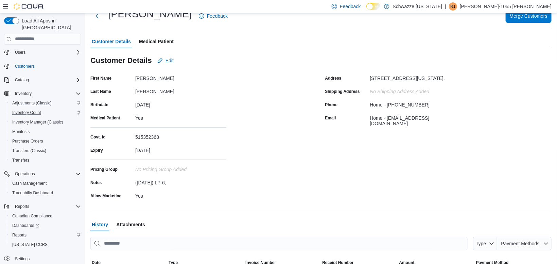
scroll to position [41, 0]
